Goal: Task Accomplishment & Management: Use online tool/utility

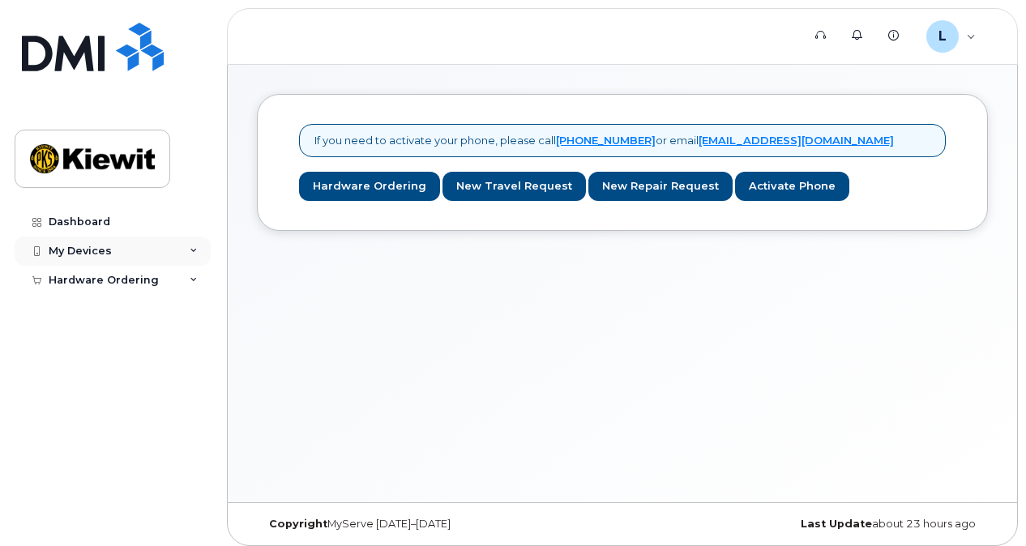
click at [123, 240] on div "My Devices" at bounding box center [113, 251] width 196 height 29
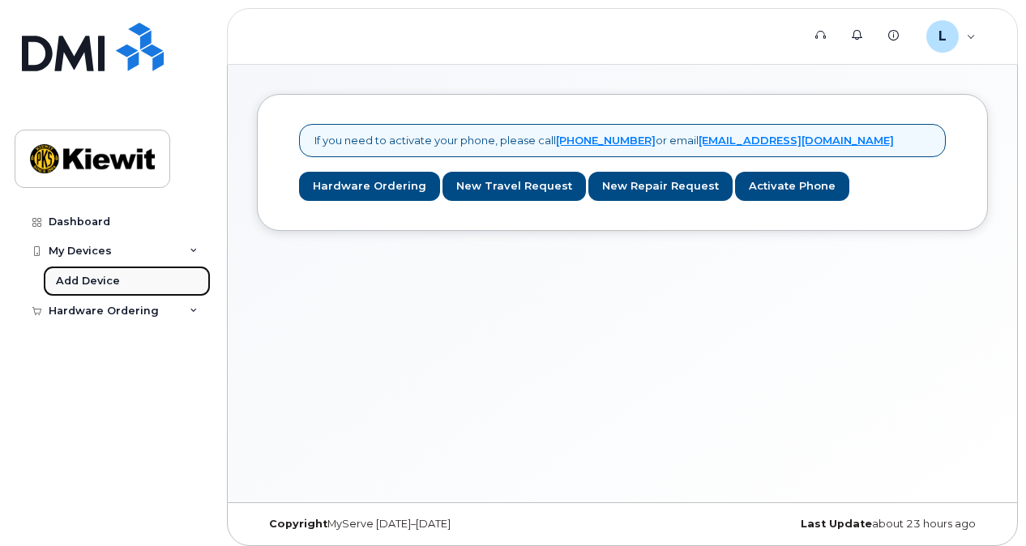
click at [134, 277] on link "Add Device" at bounding box center [127, 281] width 168 height 31
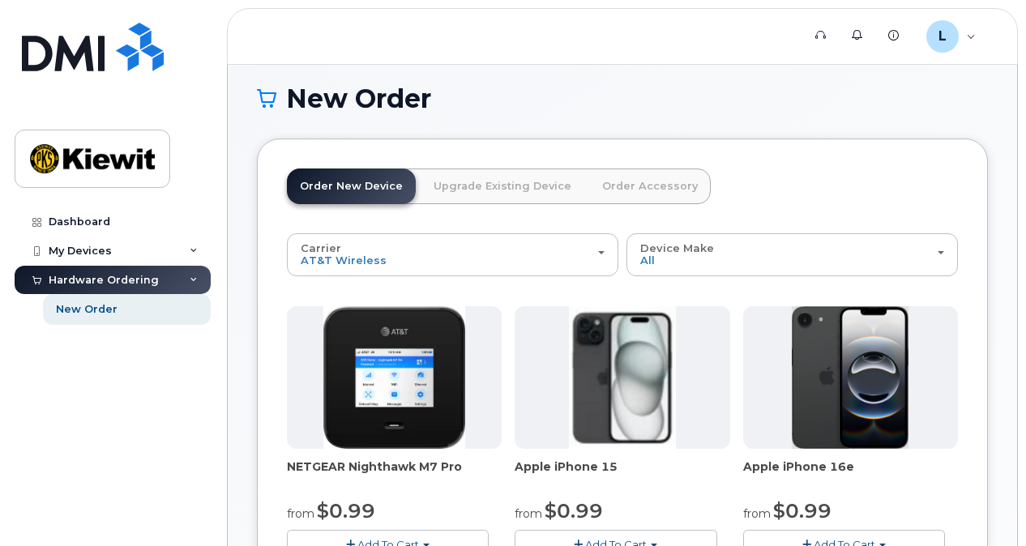
scroll to position [8, 0]
